Goal: Information Seeking & Learning: Check status

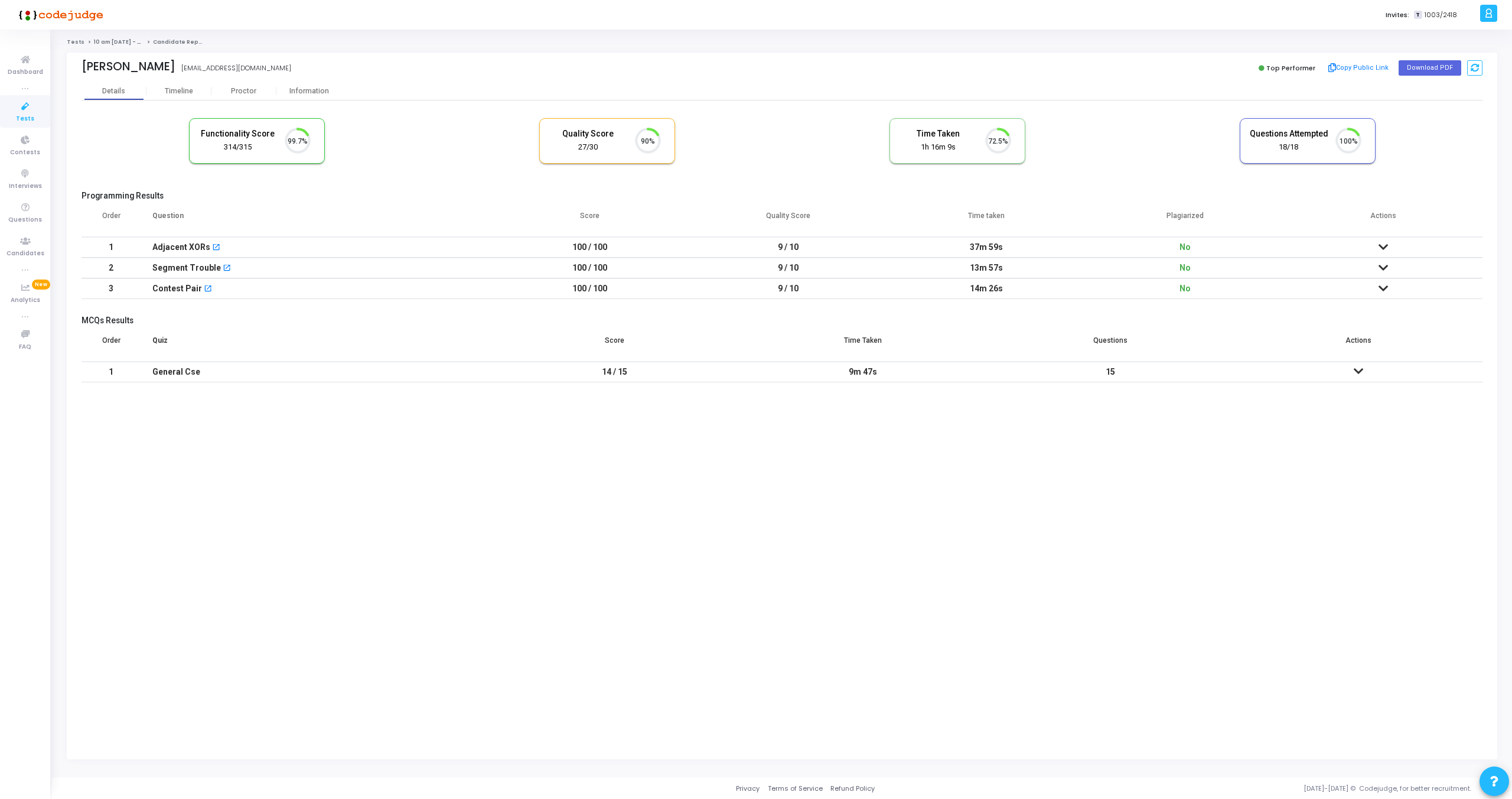
scroll to position [25, 30]
click at [29, 142] on icon at bounding box center [25, 140] width 25 height 15
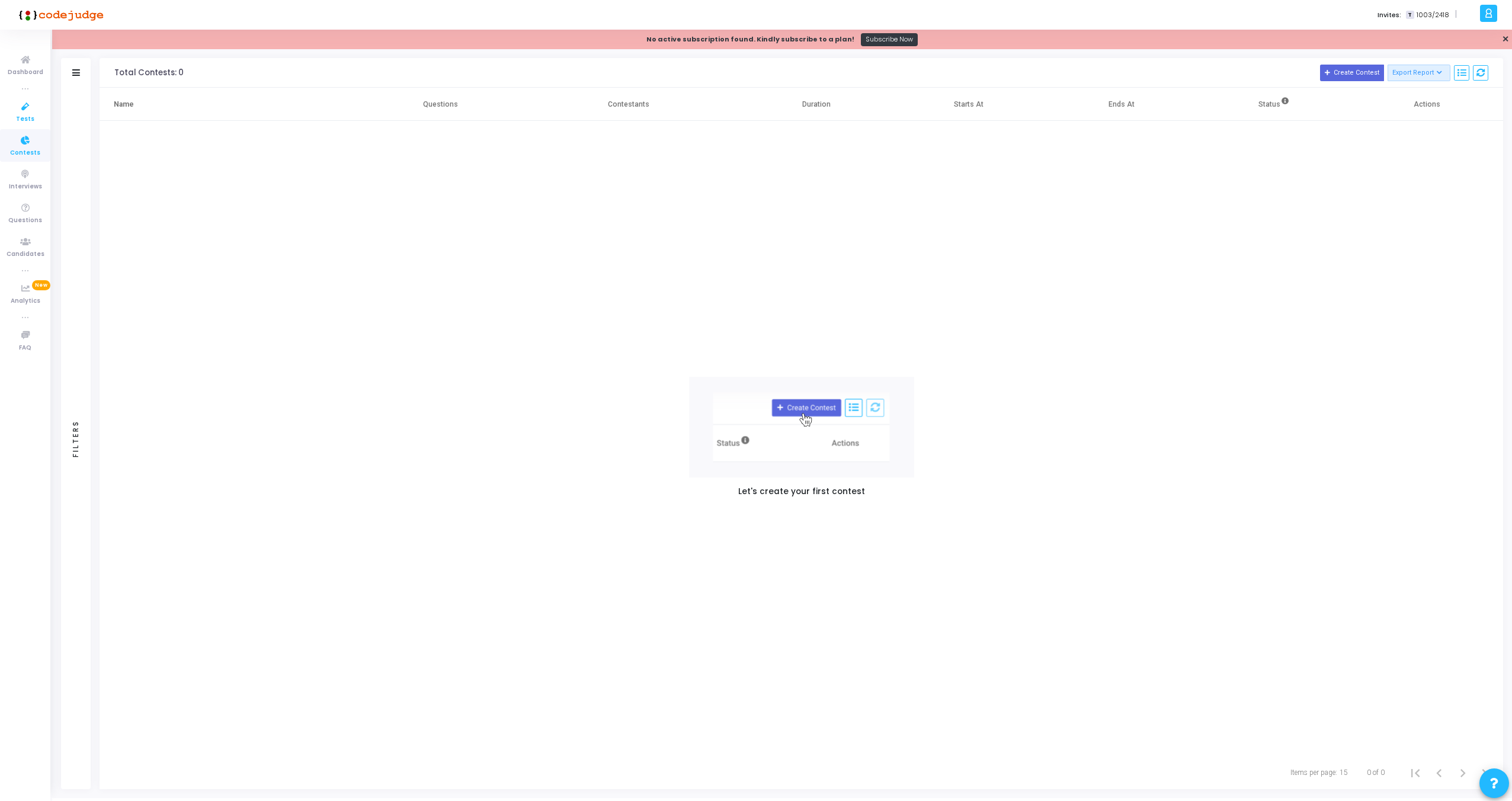
click at [29, 115] on span "Tests" at bounding box center [25, 119] width 18 height 10
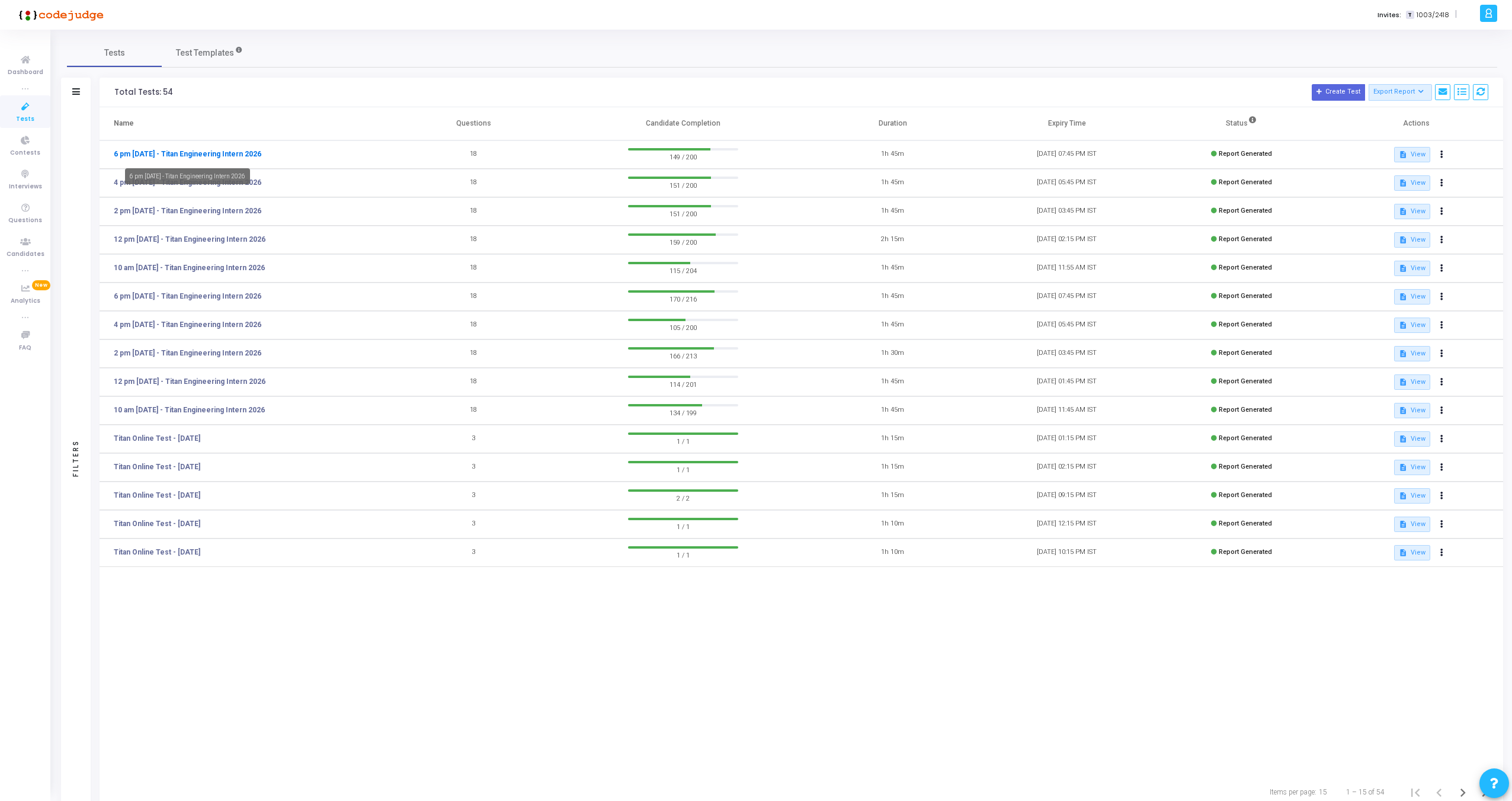
click at [204, 155] on link "6 pm [DATE] - Titan Engineering Intern 2026" at bounding box center [187, 154] width 147 height 11
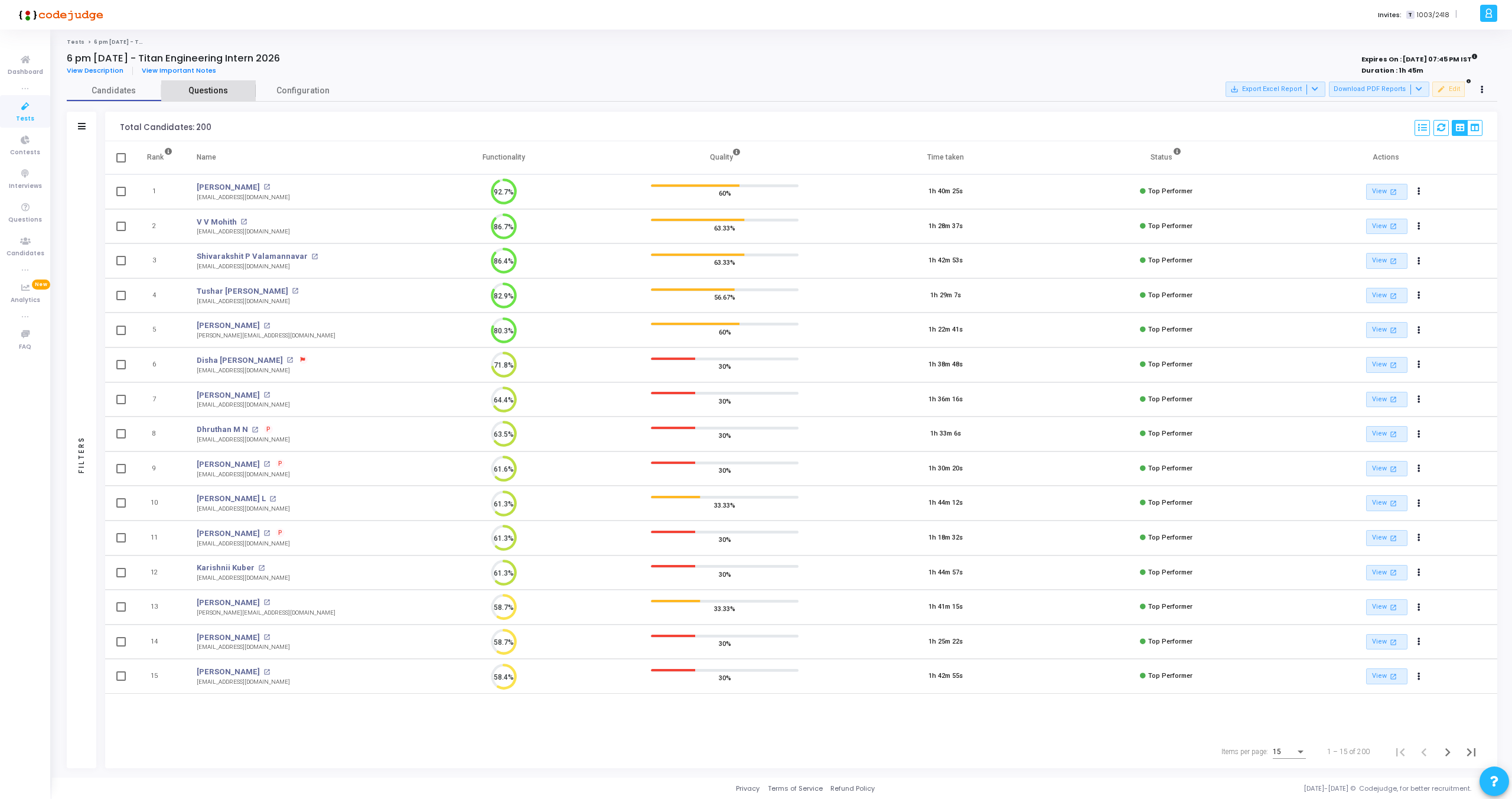
click at [190, 90] on span "Questions" at bounding box center [208, 90] width 94 height 12
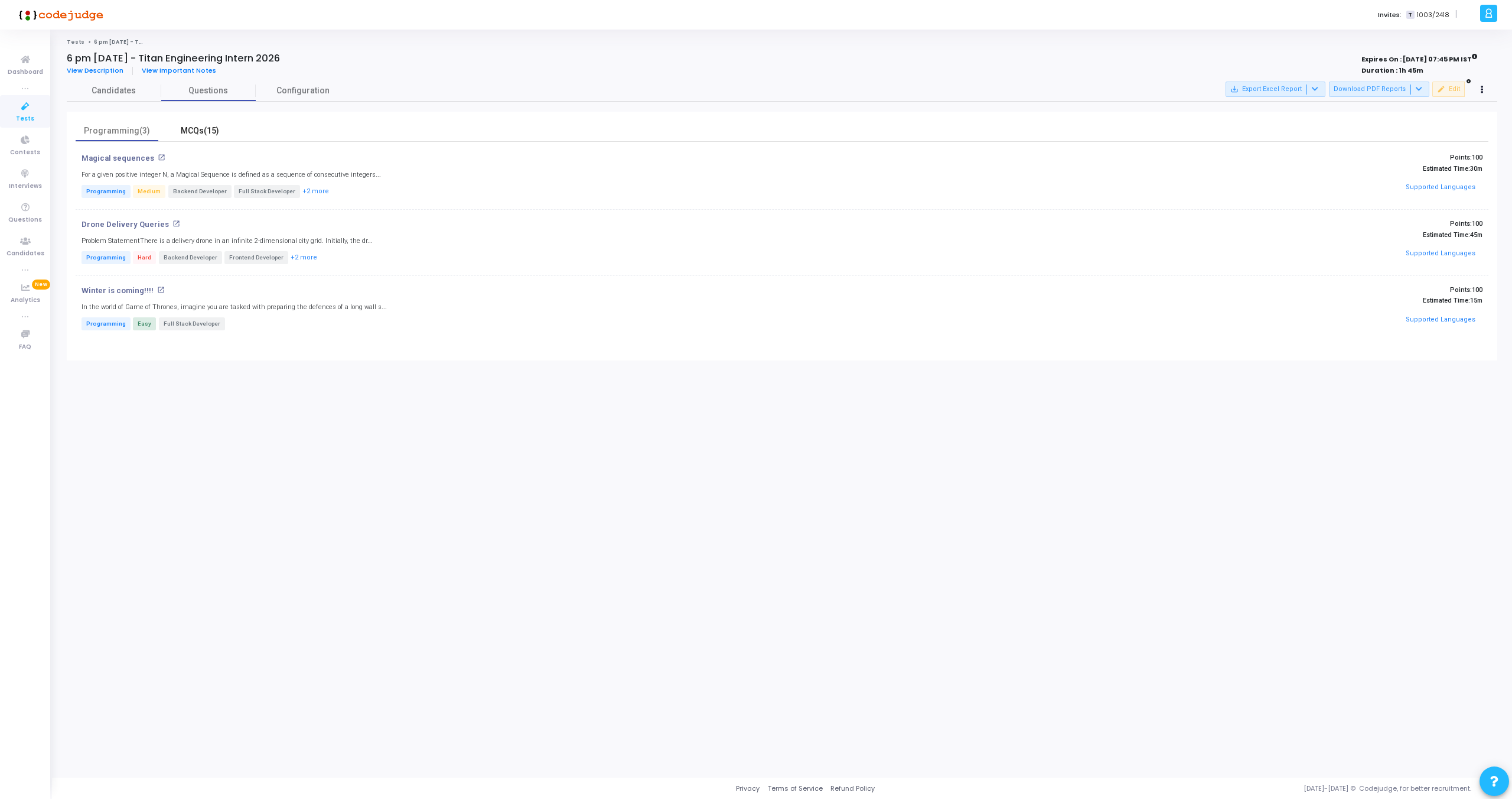
click at [199, 133] on div "MCQs(15)" at bounding box center [200, 130] width 69 height 12
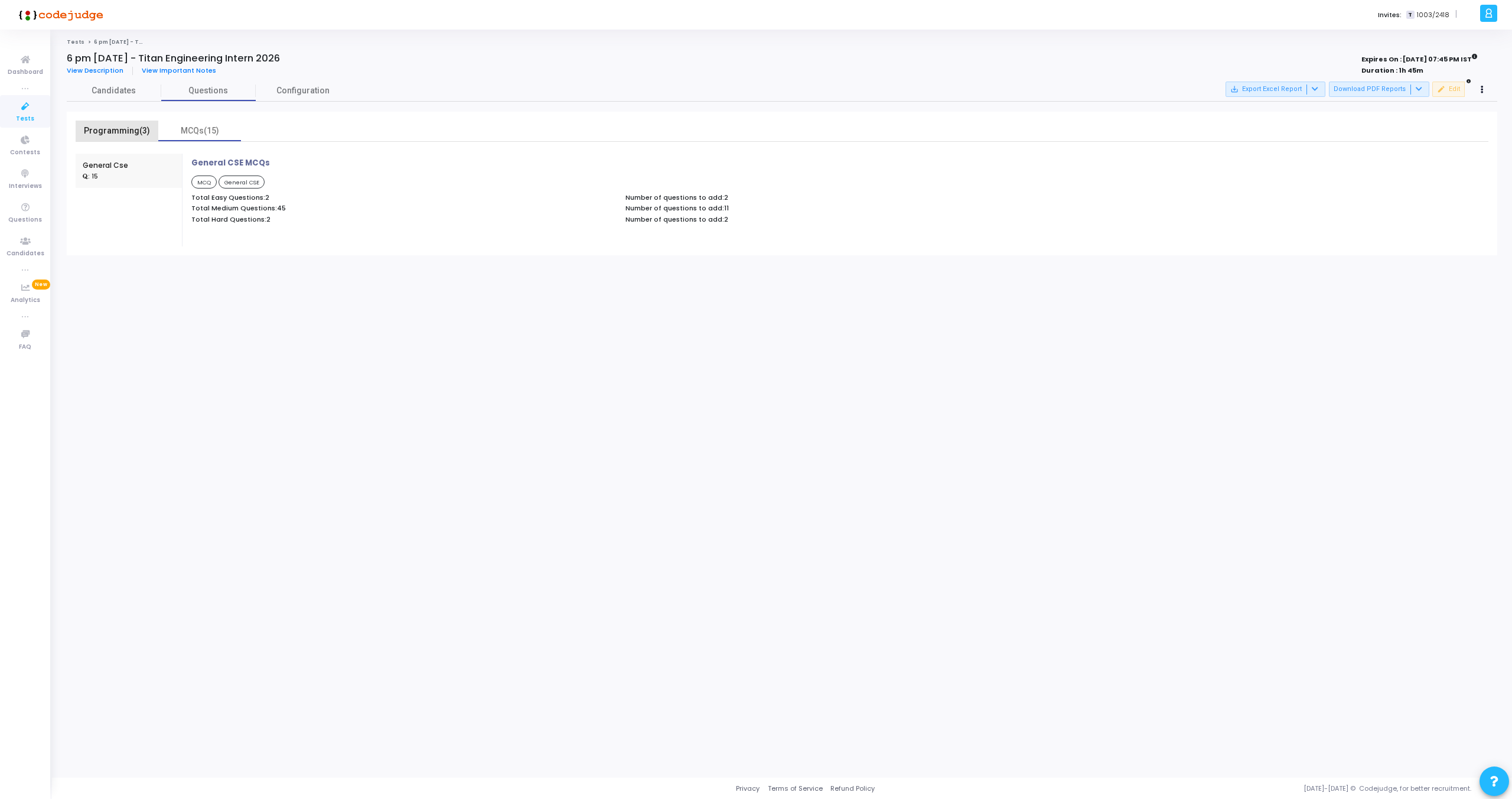
click at [98, 129] on div "Programming(3)" at bounding box center [117, 130] width 69 height 12
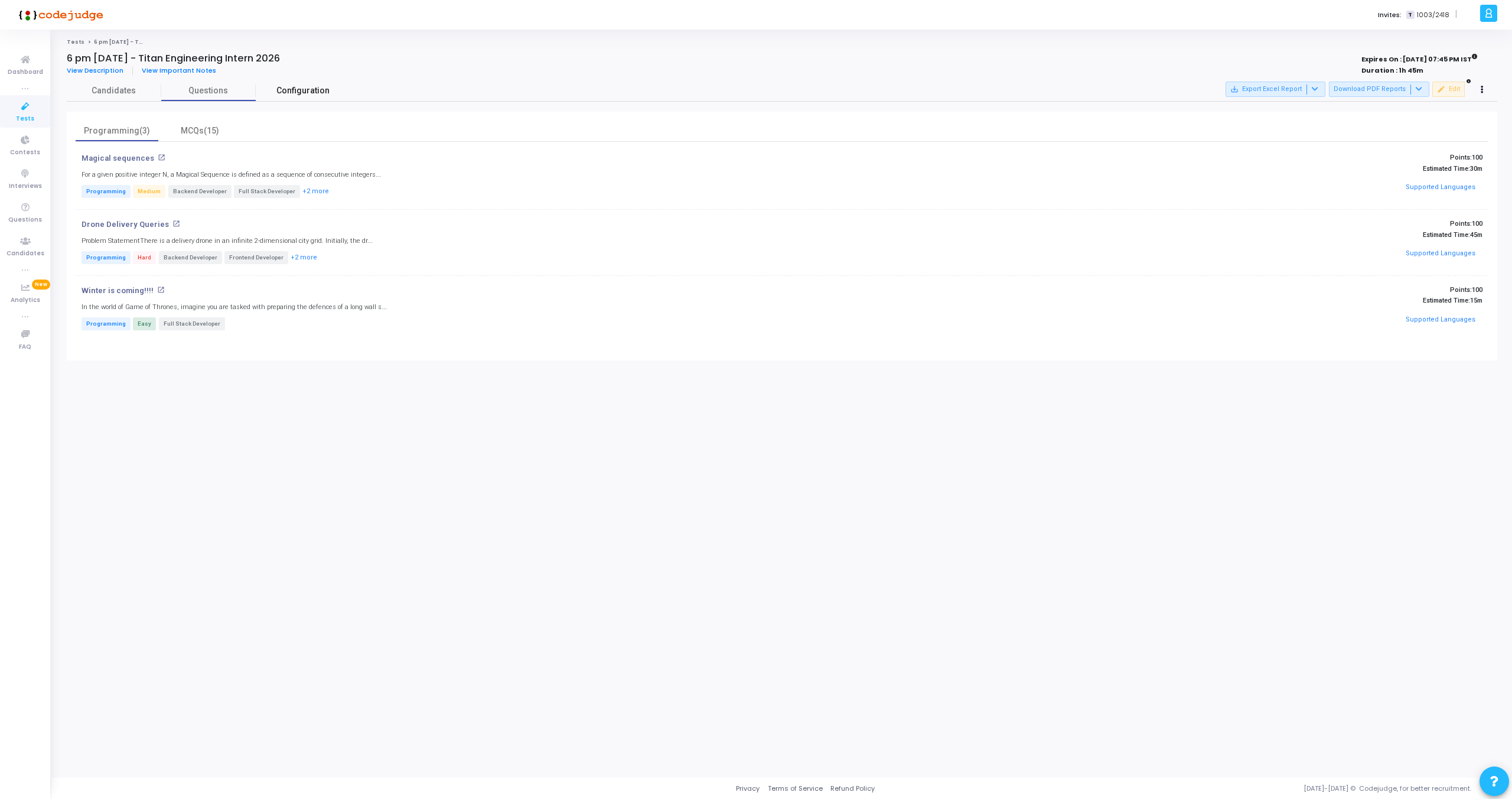
click at [295, 92] on span "Configuration" at bounding box center [303, 90] width 53 height 12
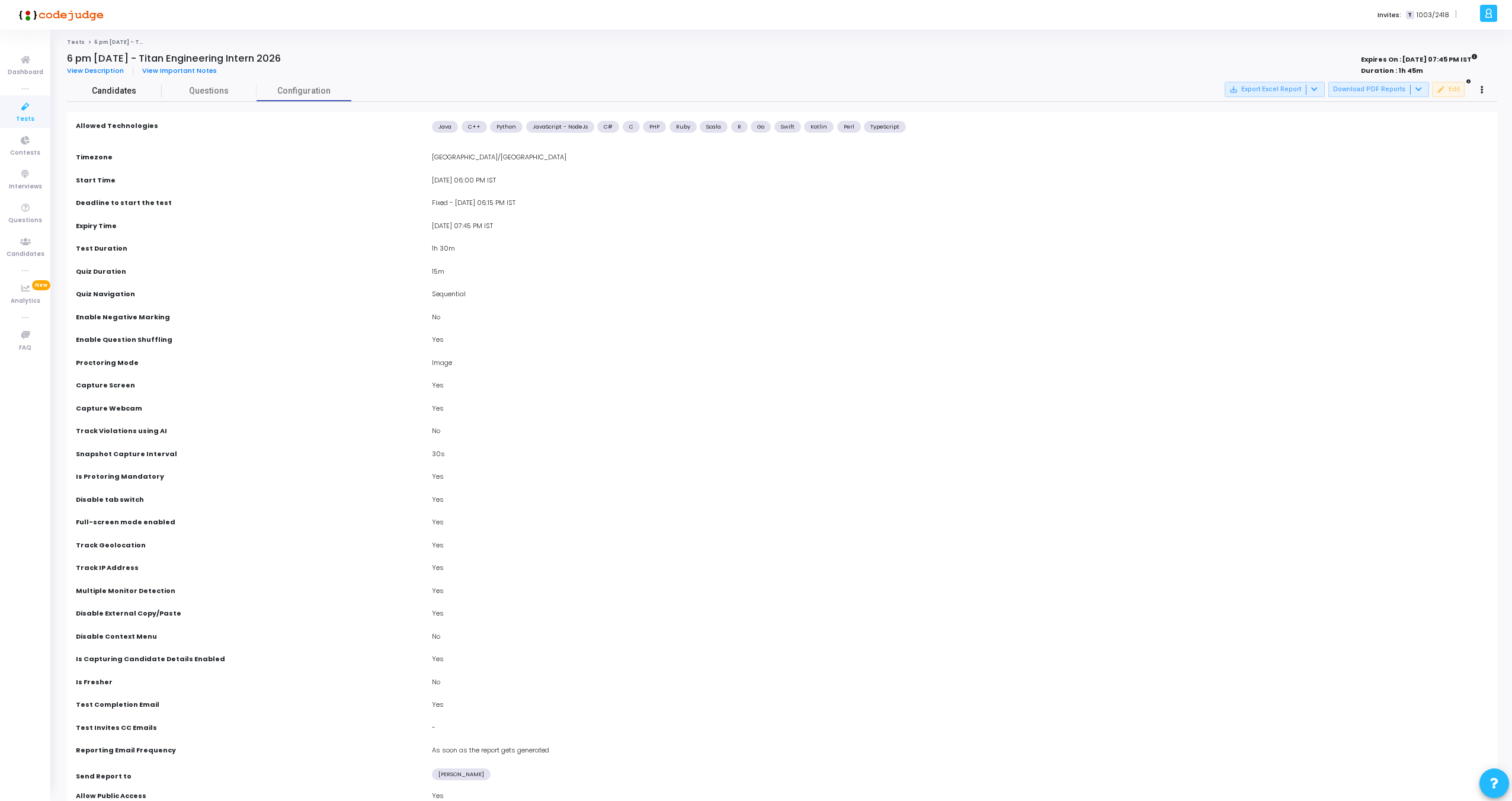
click at [115, 98] on link "Candidates" at bounding box center [114, 90] width 95 height 21
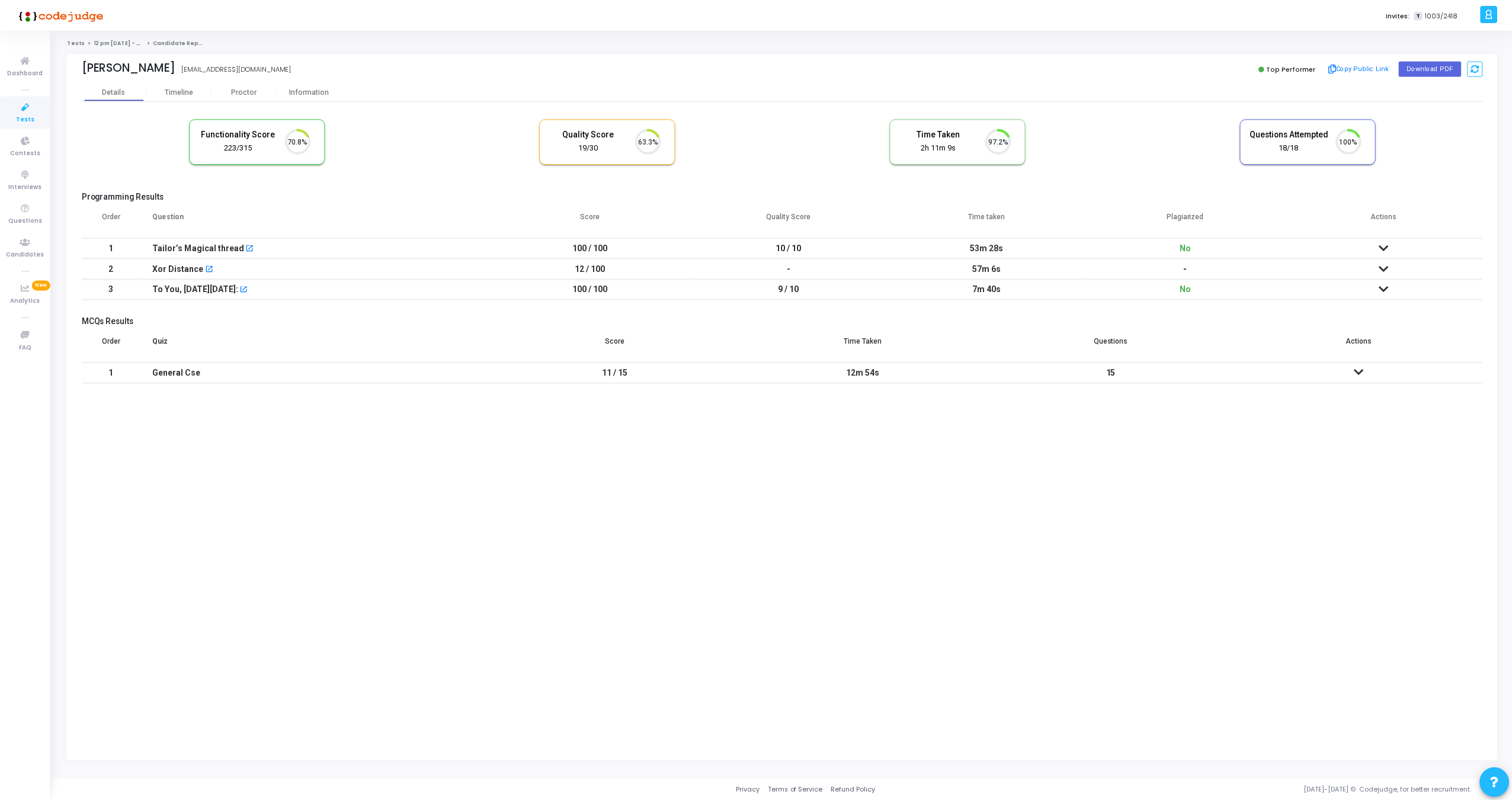
scroll to position [25, 30]
click at [177, 93] on div "Timeline" at bounding box center [179, 91] width 29 height 9
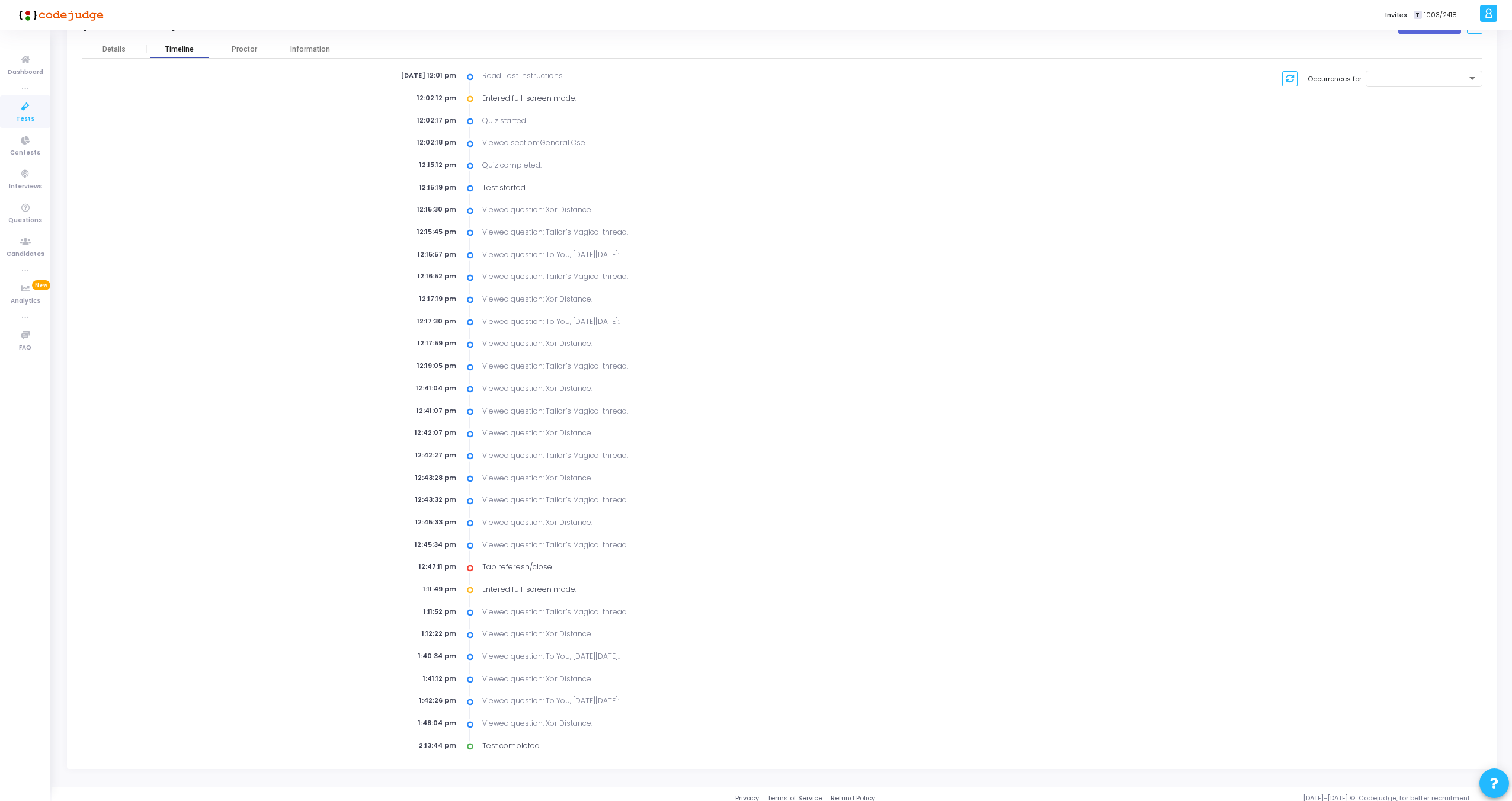
scroll to position [49, 0]
click at [141, 146] on div "Aug 12th 2025, 12:01 pm Read Test Instructions 12:02:12 pm Entered full-screen …" at bounding box center [546, 403] width 941 height 681
click at [109, 44] on div "Details" at bounding box center [114, 41] width 23 height 9
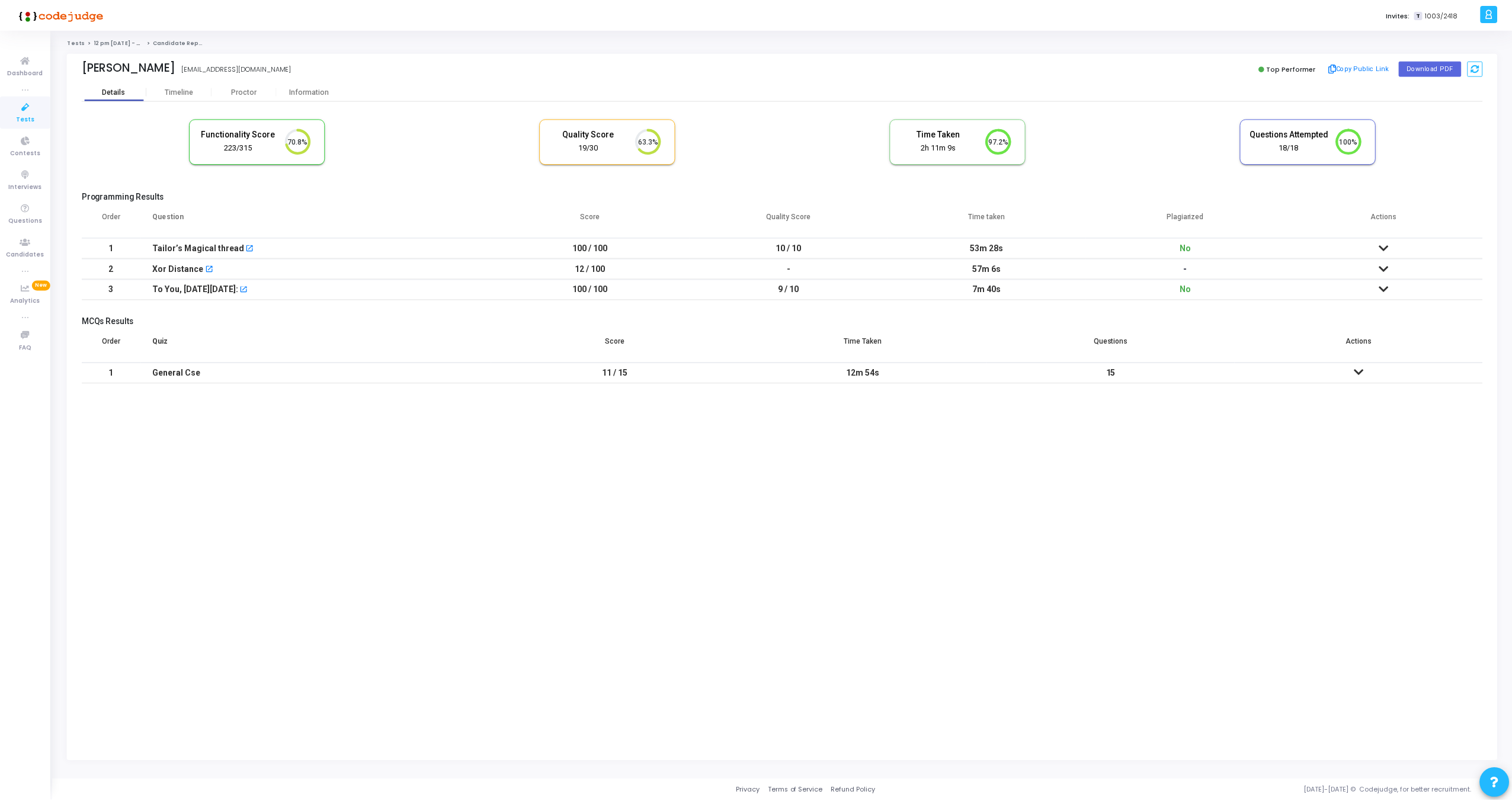
scroll to position [25, 30]
click at [1383, 245] on icon at bounding box center [1388, 248] width 10 height 8
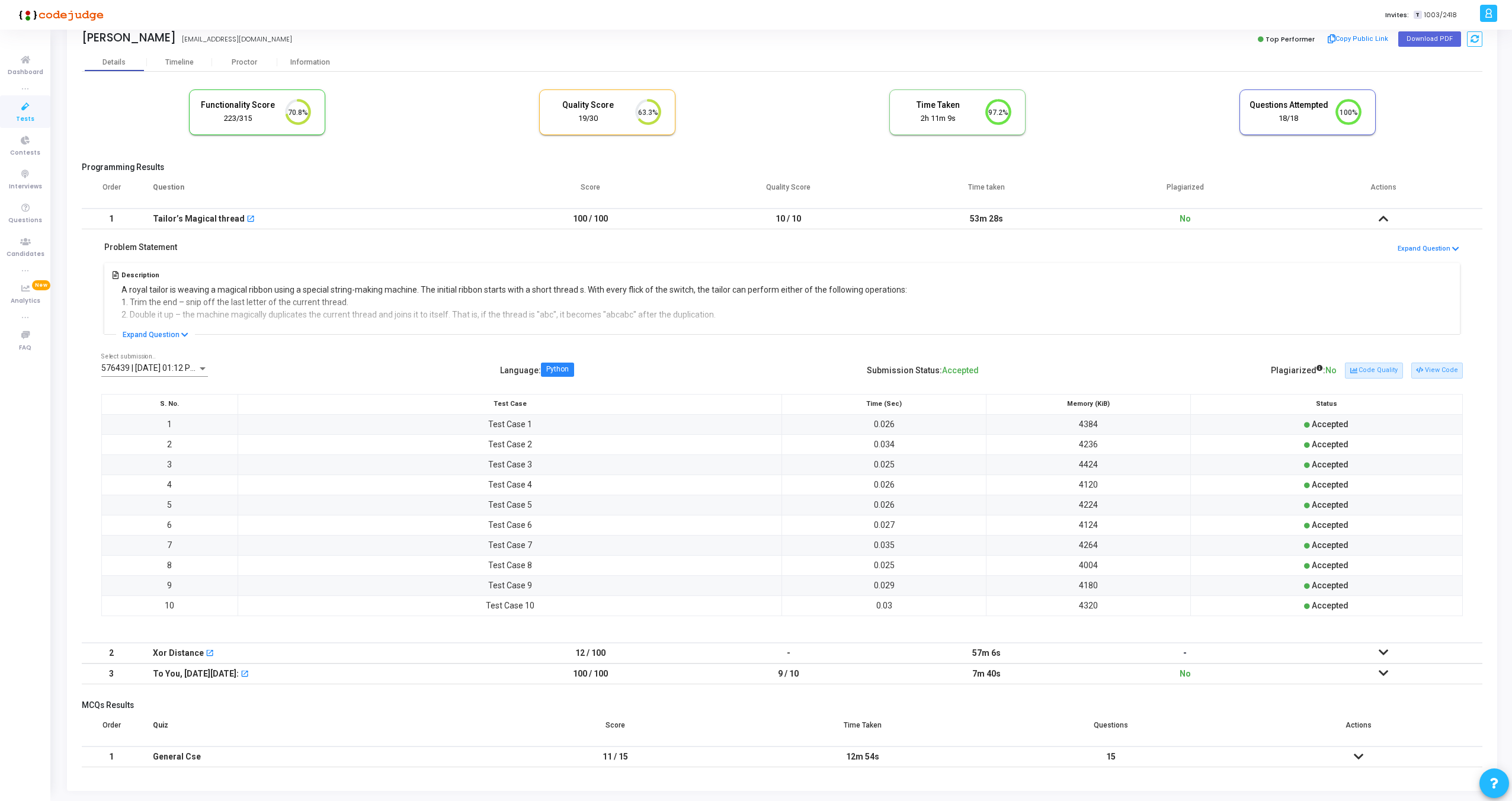
scroll to position [59, 0]
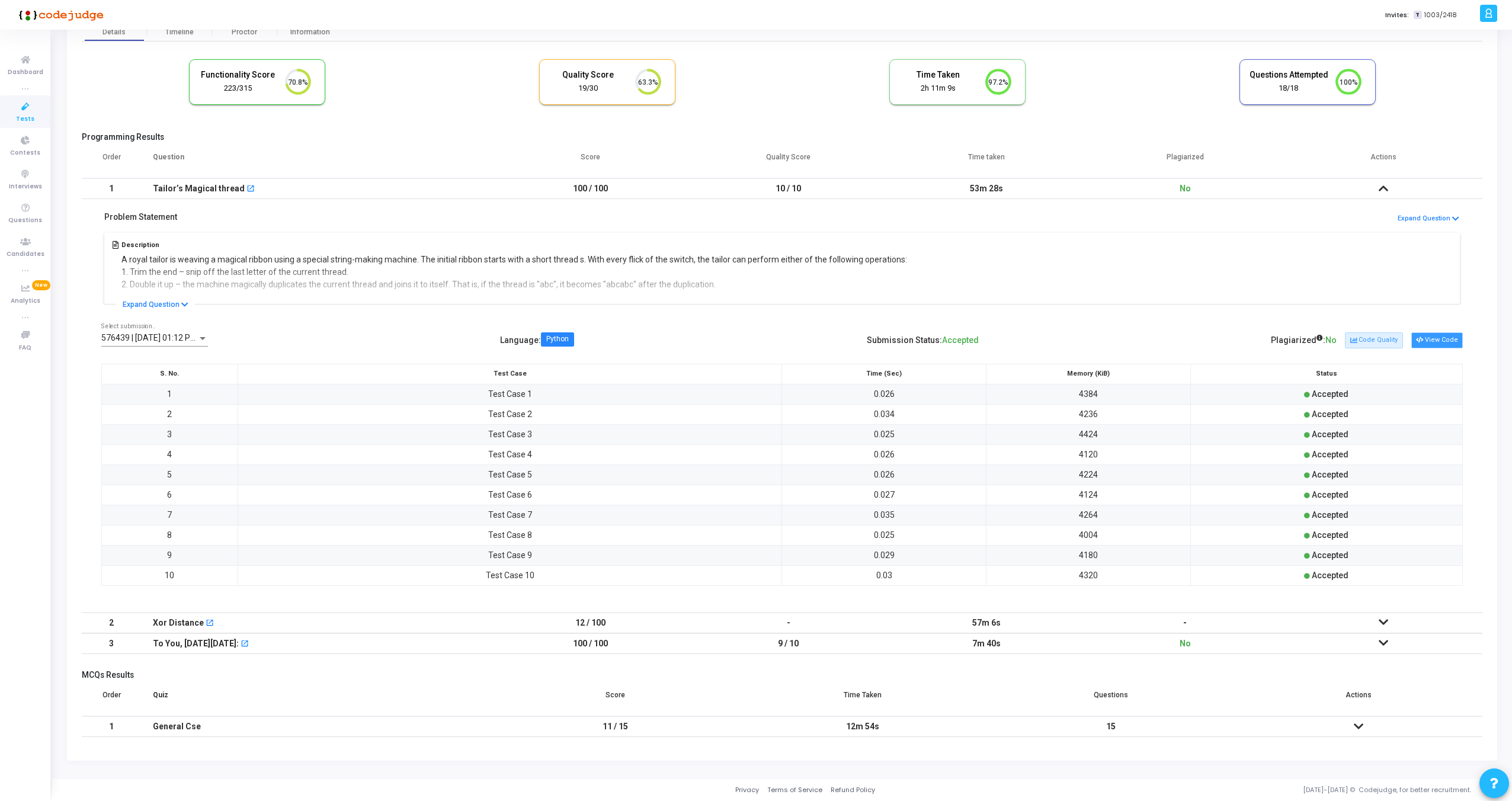
click at [1419, 337] on icon at bounding box center [1419, 340] width 7 height 7
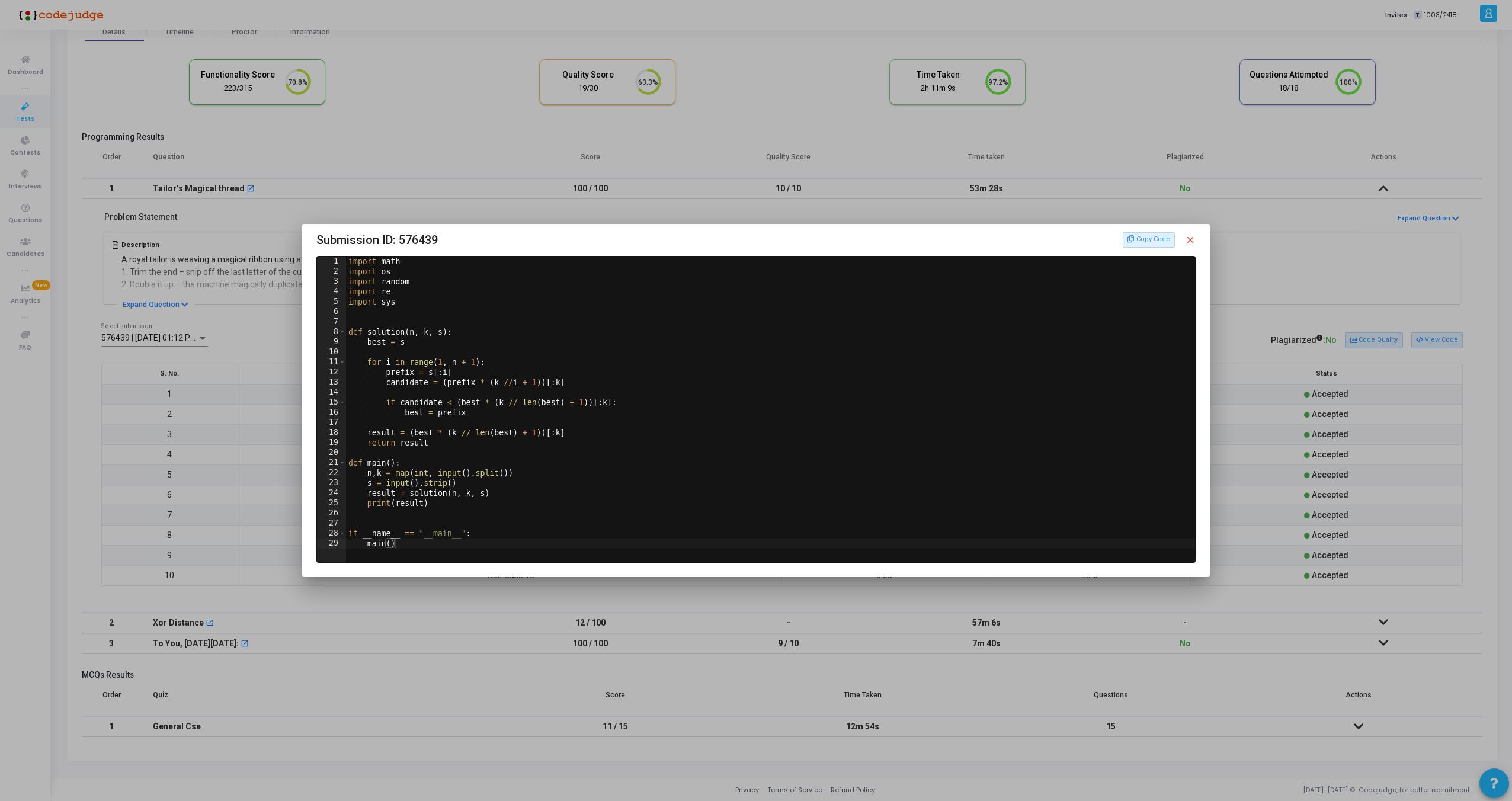
click at [1193, 240] on mat-icon "close" at bounding box center [1190, 239] width 11 height 11
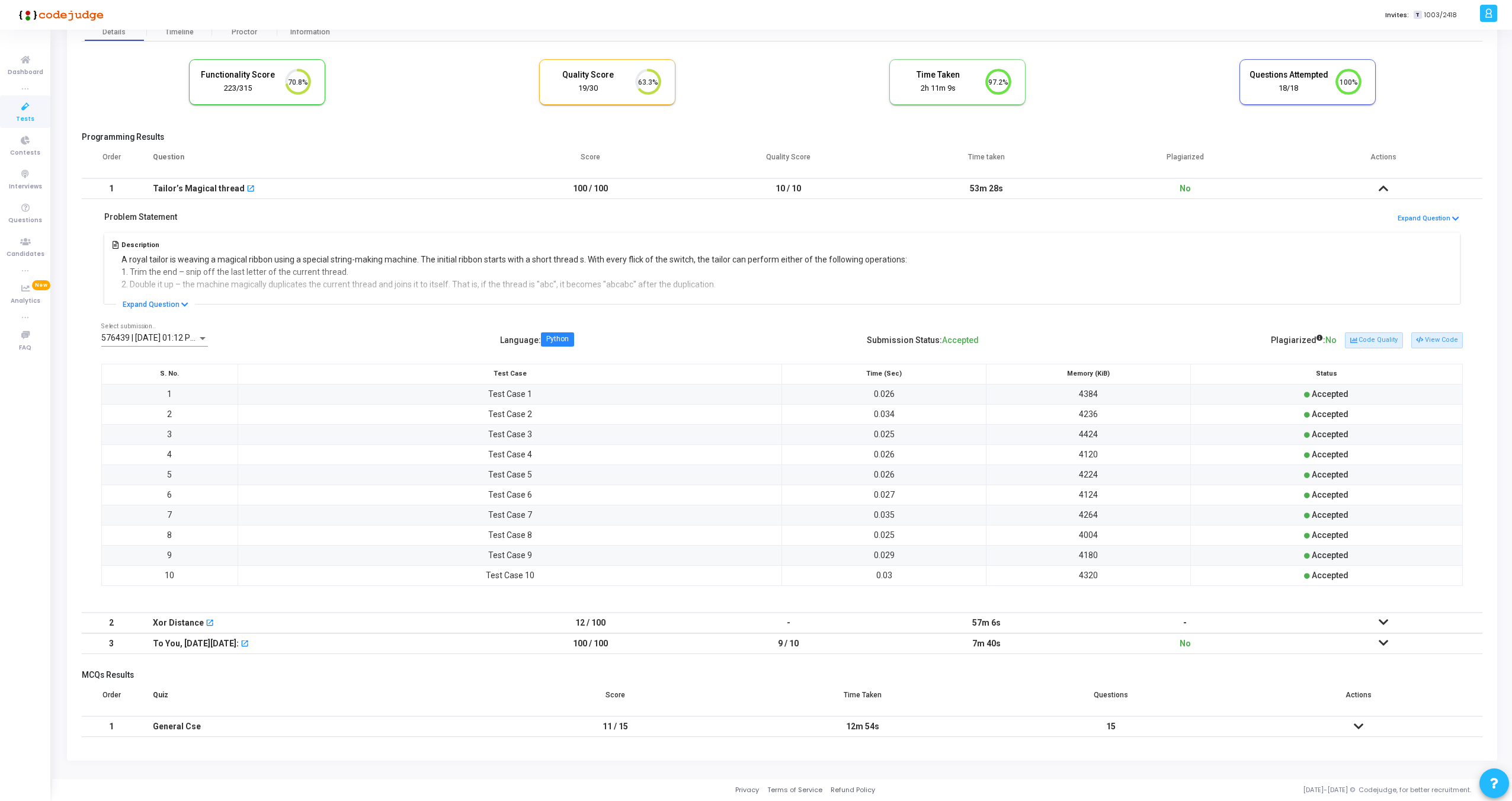
click at [171, 295] on div "Description A royal tailor is weaving a magical ribbon using a special string-m…" at bounding box center [782, 266] width 1361 height 74
click at [156, 302] on button "Expand Question" at bounding box center [155, 304] width 79 height 12
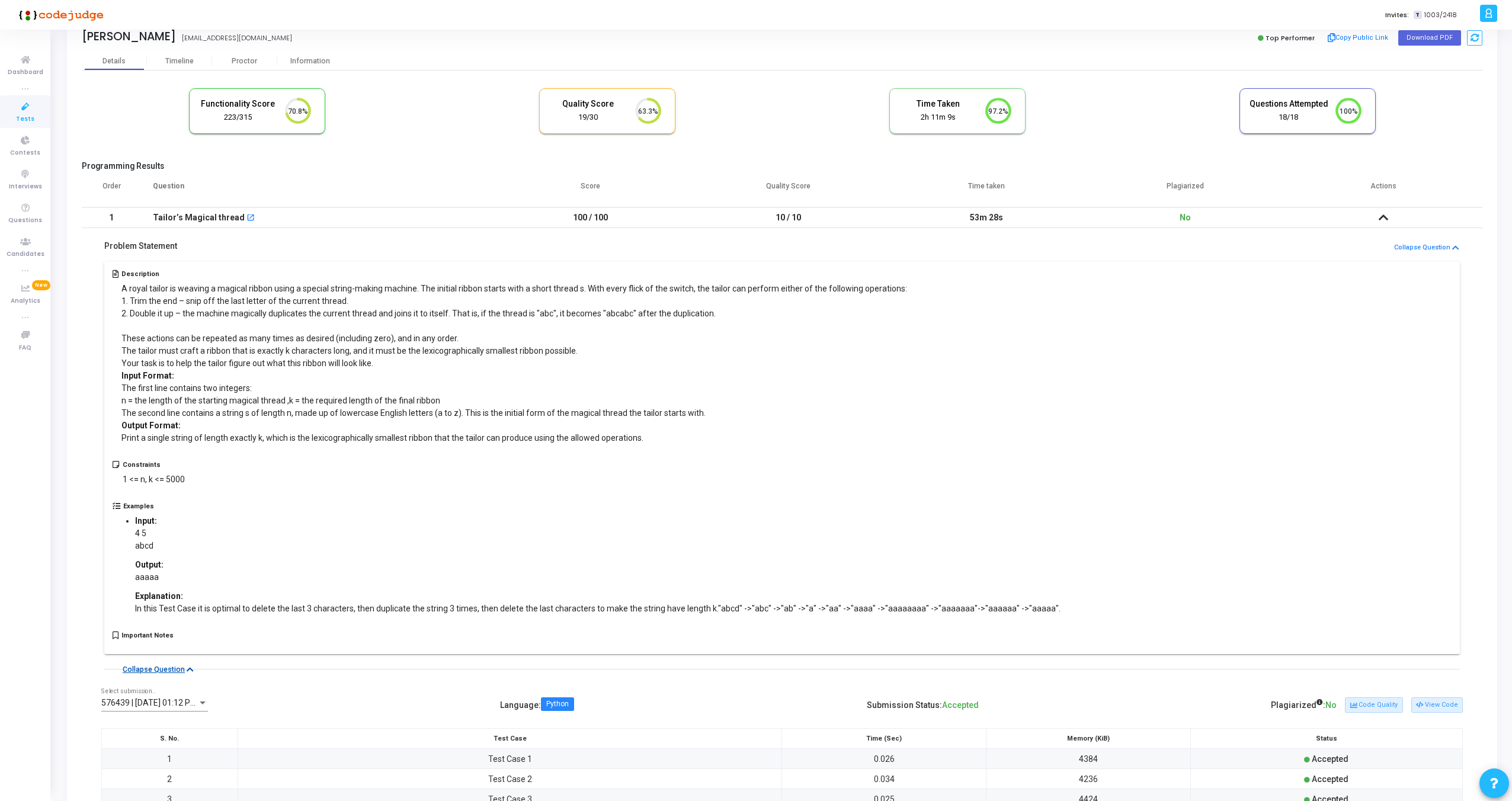
scroll to position [0, 0]
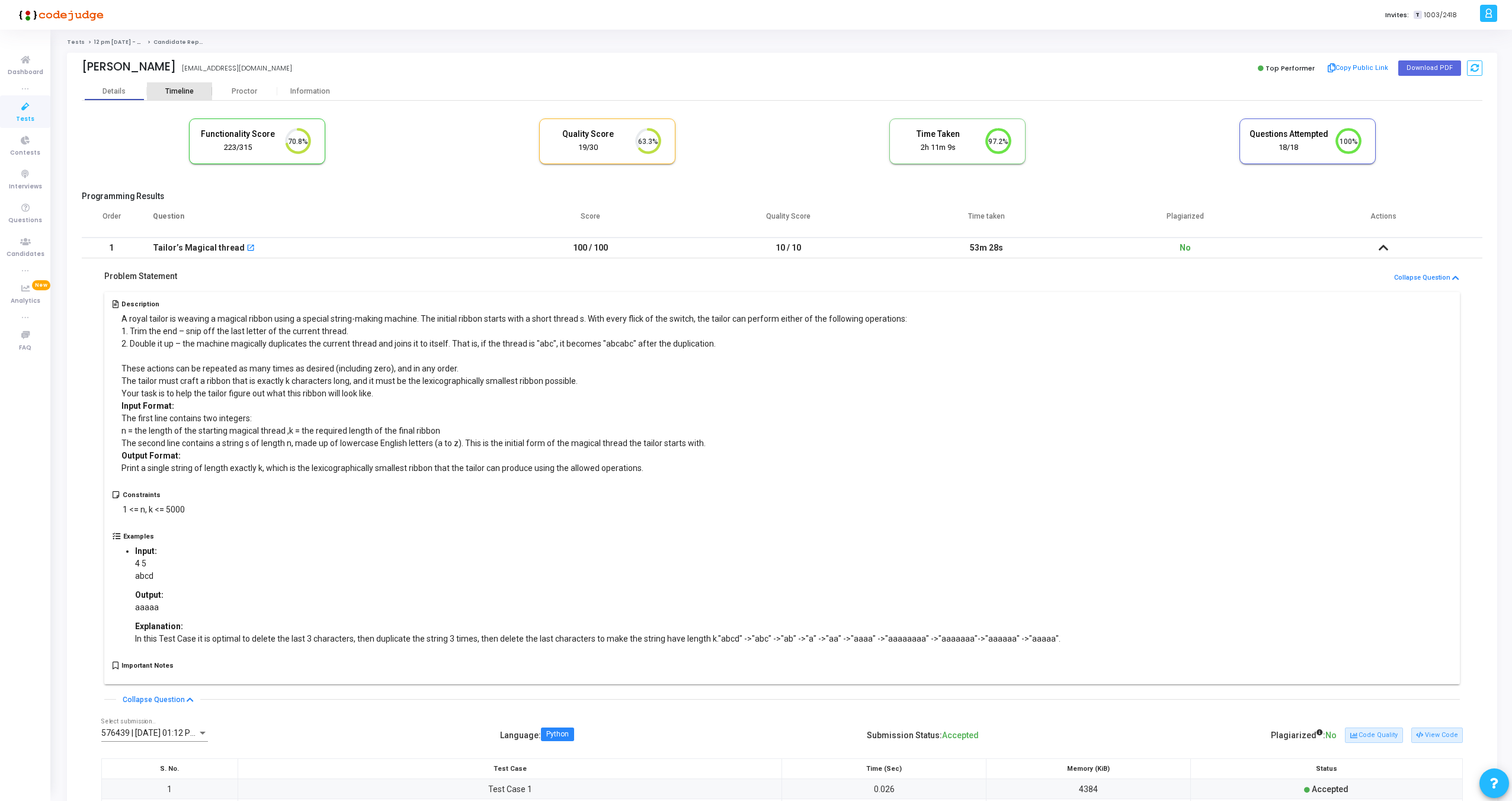
click at [188, 89] on div "Timeline" at bounding box center [179, 91] width 29 height 9
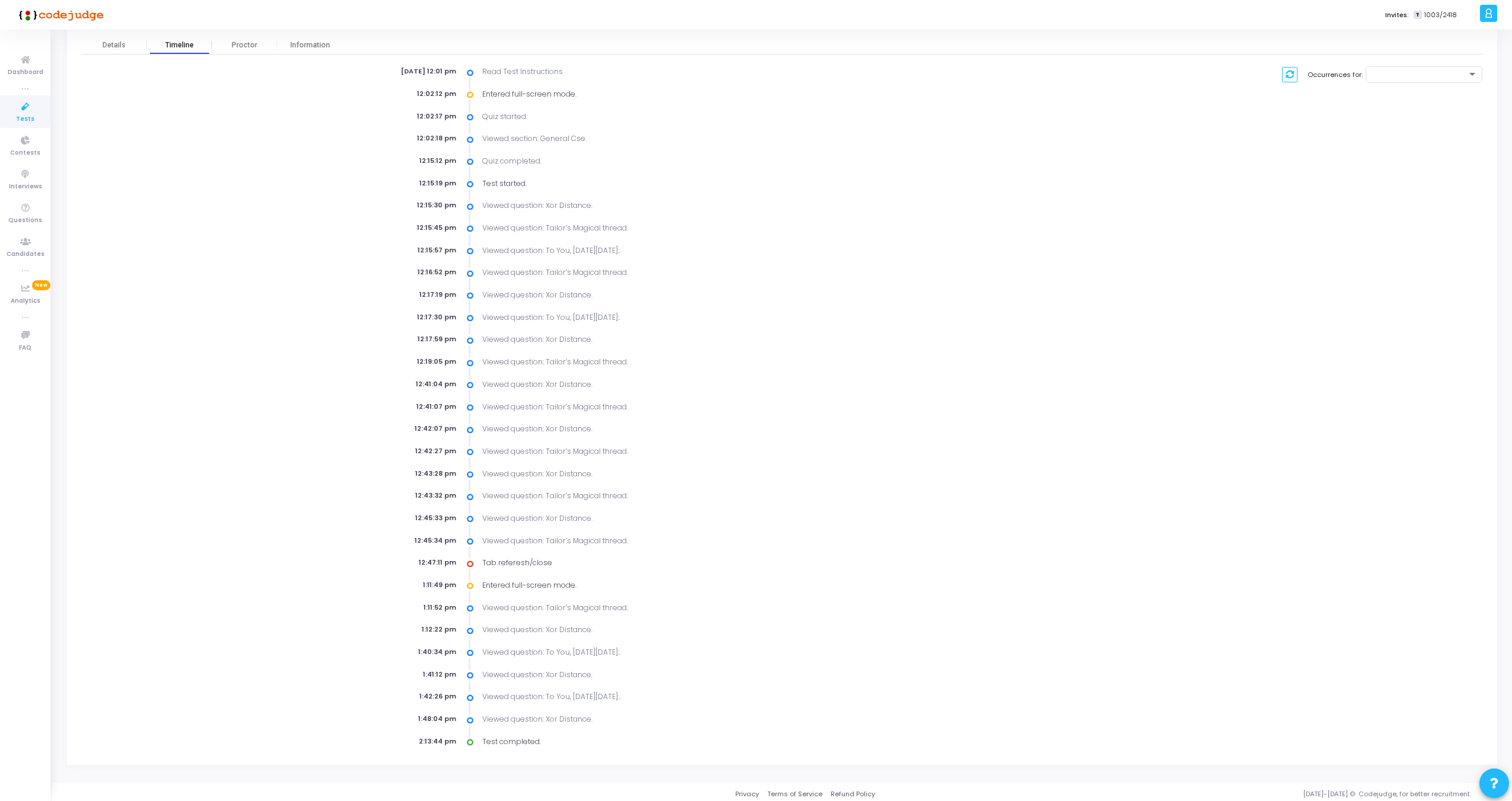
scroll to position [49, 0]
click at [731, 543] on div "12:45:34 pm Viewed question: Tailor’s Magical thread." at bounding box center [663, 538] width 698 height 12
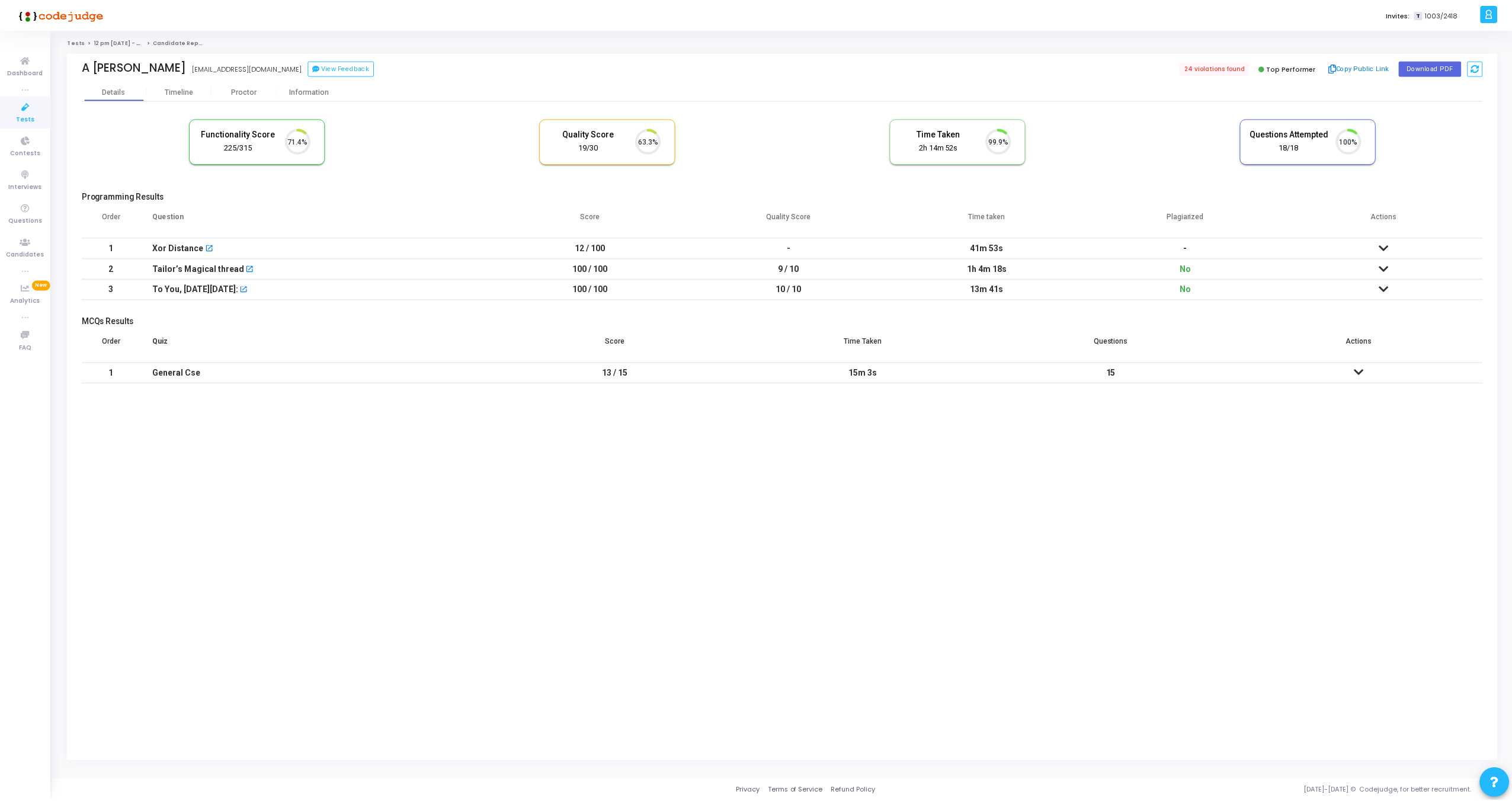
scroll to position [25, 30]
click at [184, 98] on div "Timeline" at bounding box center [179, 91] width 65 height 18
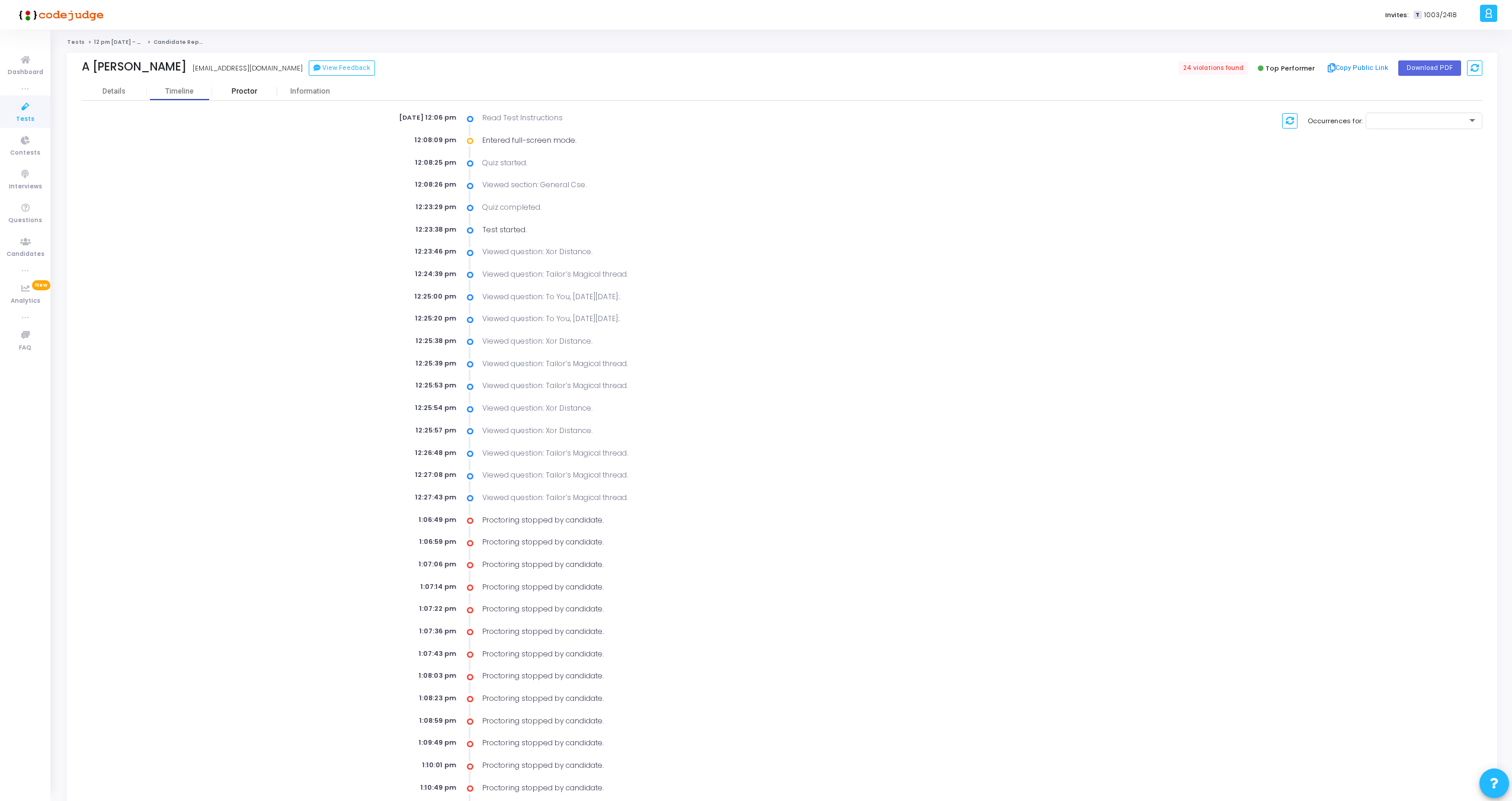
click at [235, 92] on div "Proctor" at bounding box center [244, 91] width 65 height 9
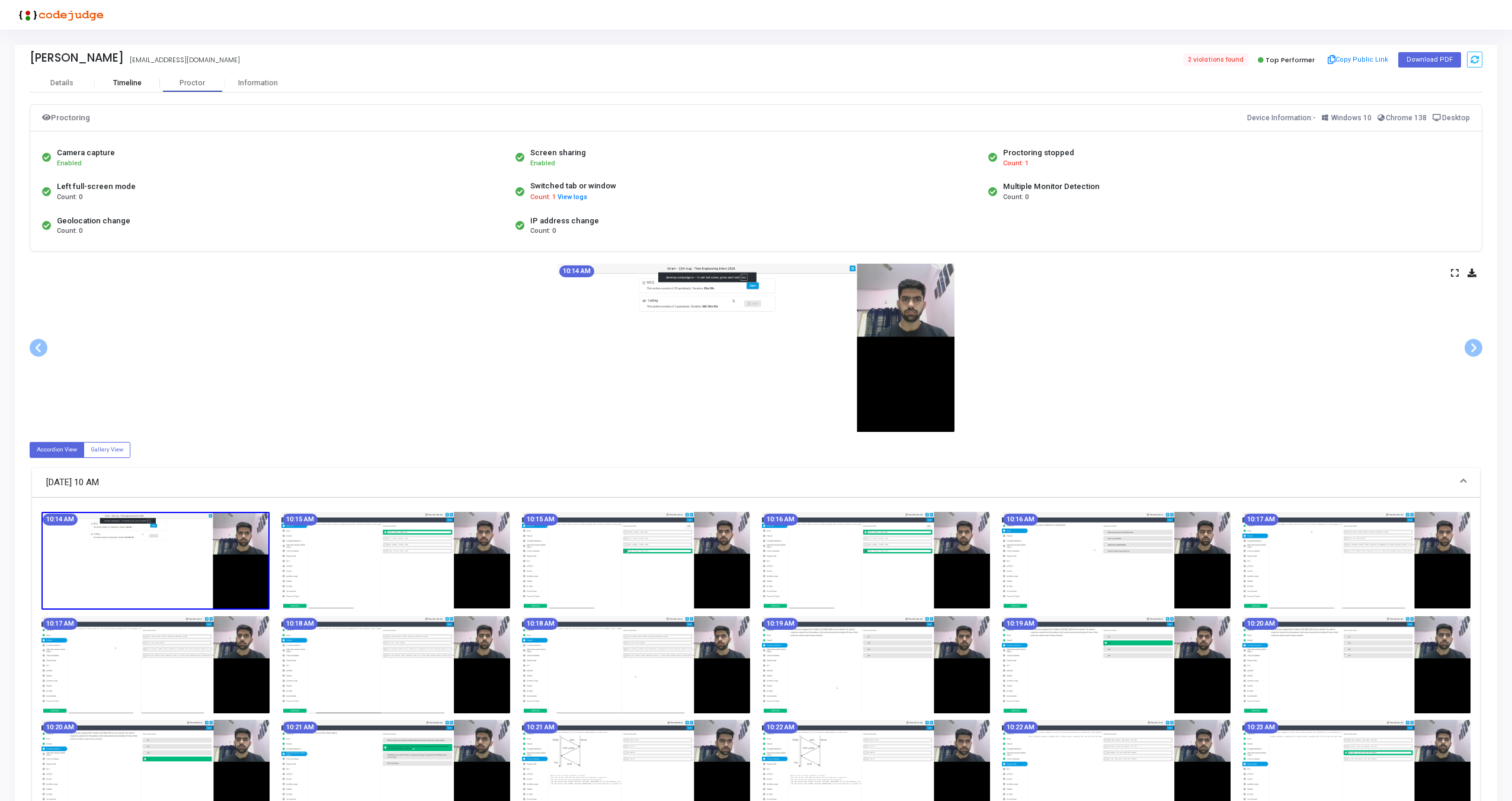
click at [132, 81] on div "Timeline" at bounding box center [128, 83] width 29 height 9
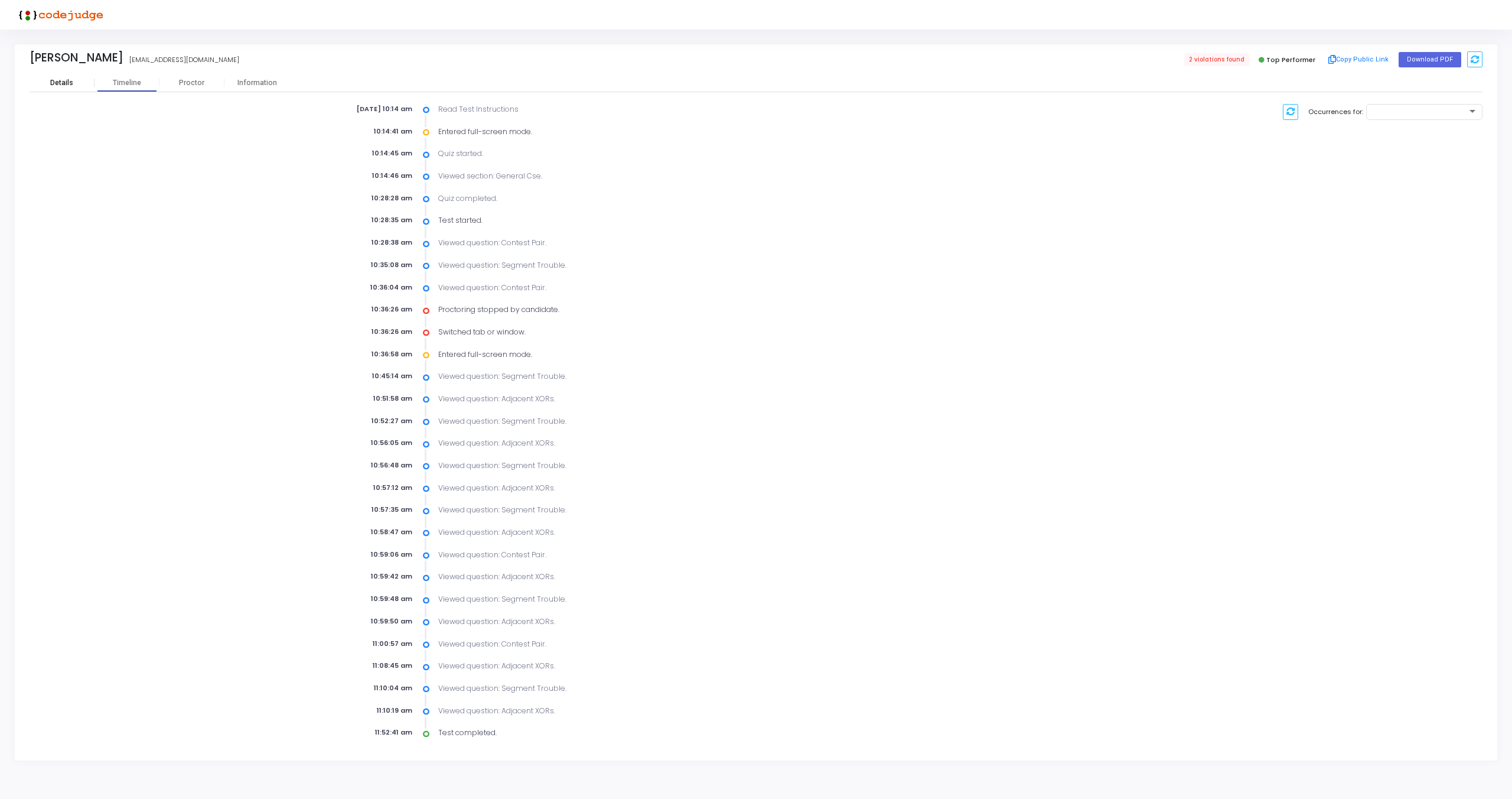
click at [69, 85] on div "Details" at bounding box center [62, 83] width 23 height 9
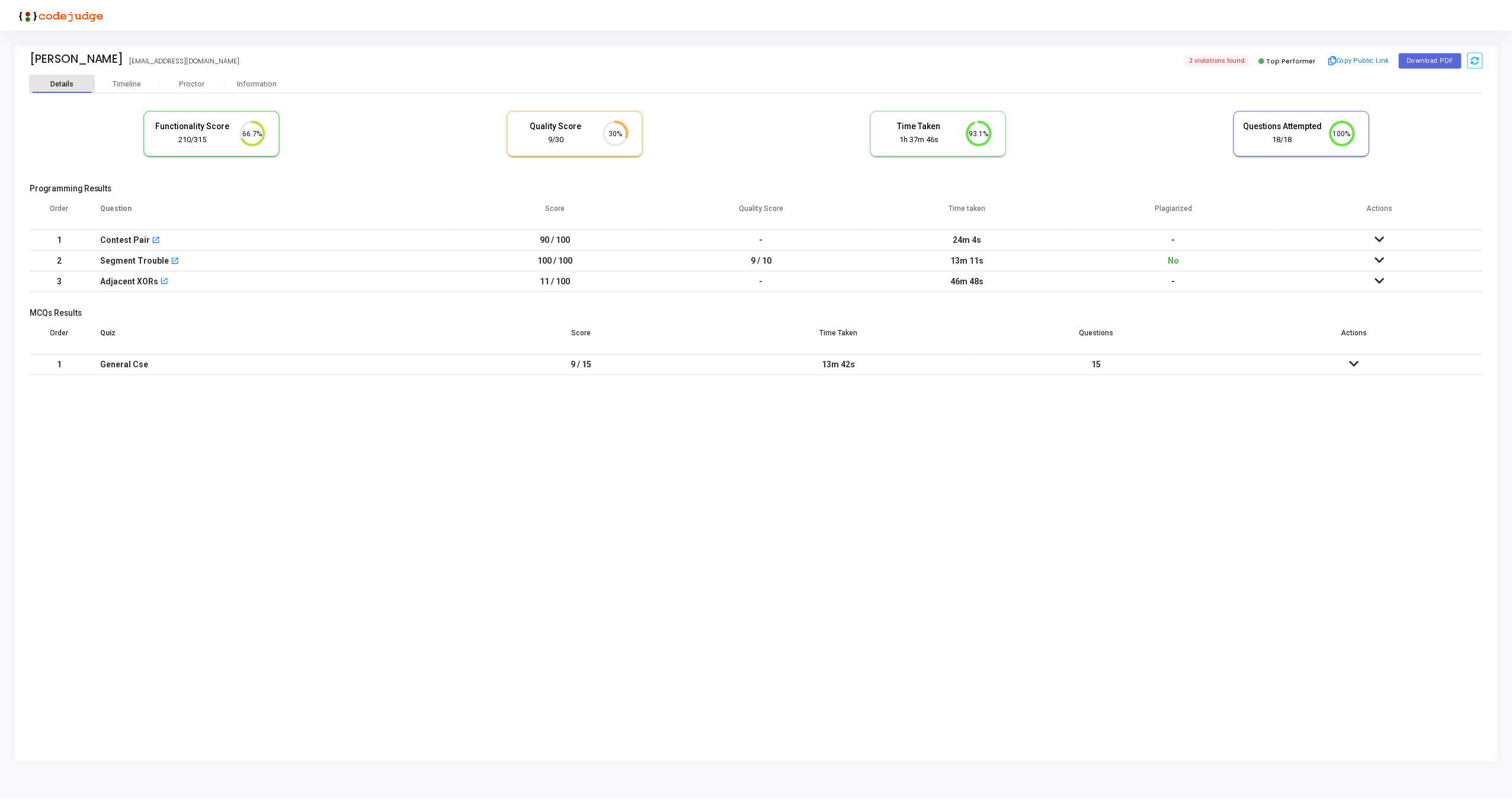
scroll to position [39, 130]
click at [1382, 236] on icon at bounding box center [1384, 238] width 10 height 8
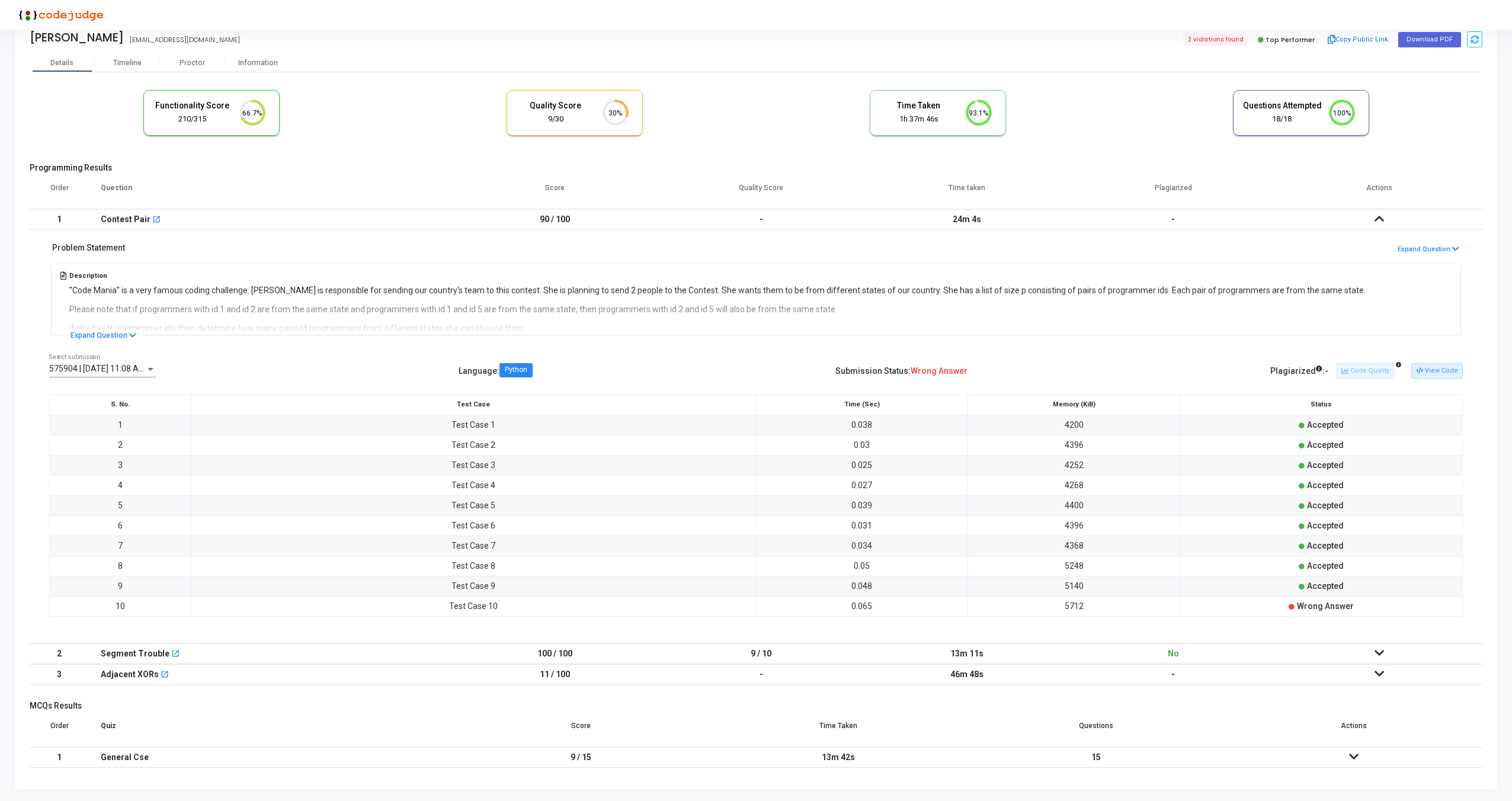
scroll to position [0, 0]
